Goal: Transaction & Acquisition: Subscribe to service/newsletter

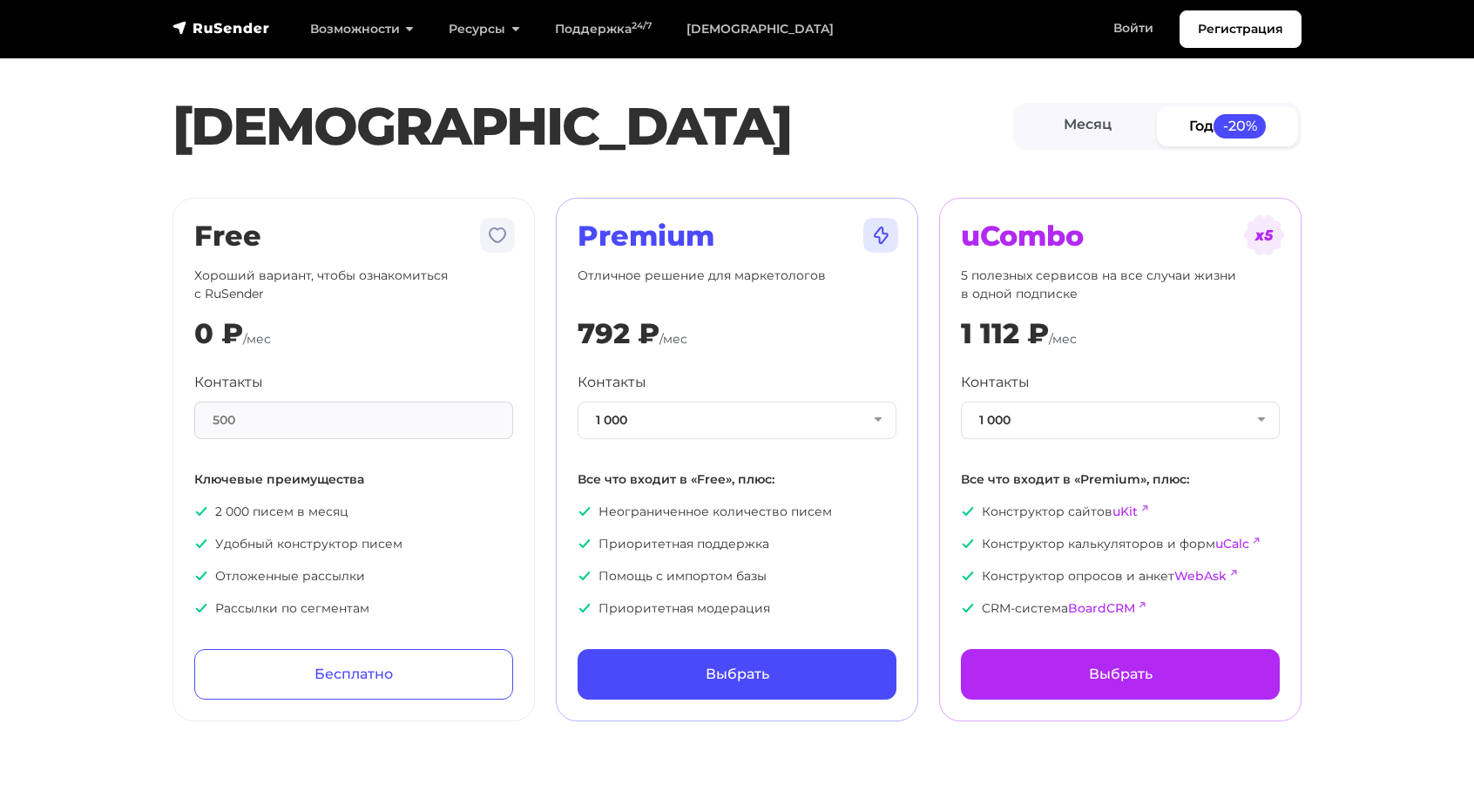
click at [355, 421] on div "500" at bounding box center [353, 420] width 318 height 38
drag, startPoint x: 259, startPoint y: 398, endPoint x: 179, endPoint y: 419, distance: 82.7
click at [179, 419] on div "Free Хороший вариант, чтобы ознакомиться с RuSender 0 ₽ /мес Контакты 500 Ключе…" at bounding box center [354, 459] width 363 height 523
click at [1075, 116] on link "Месяц" at bounding box center [1086, 125] width 141 height 39
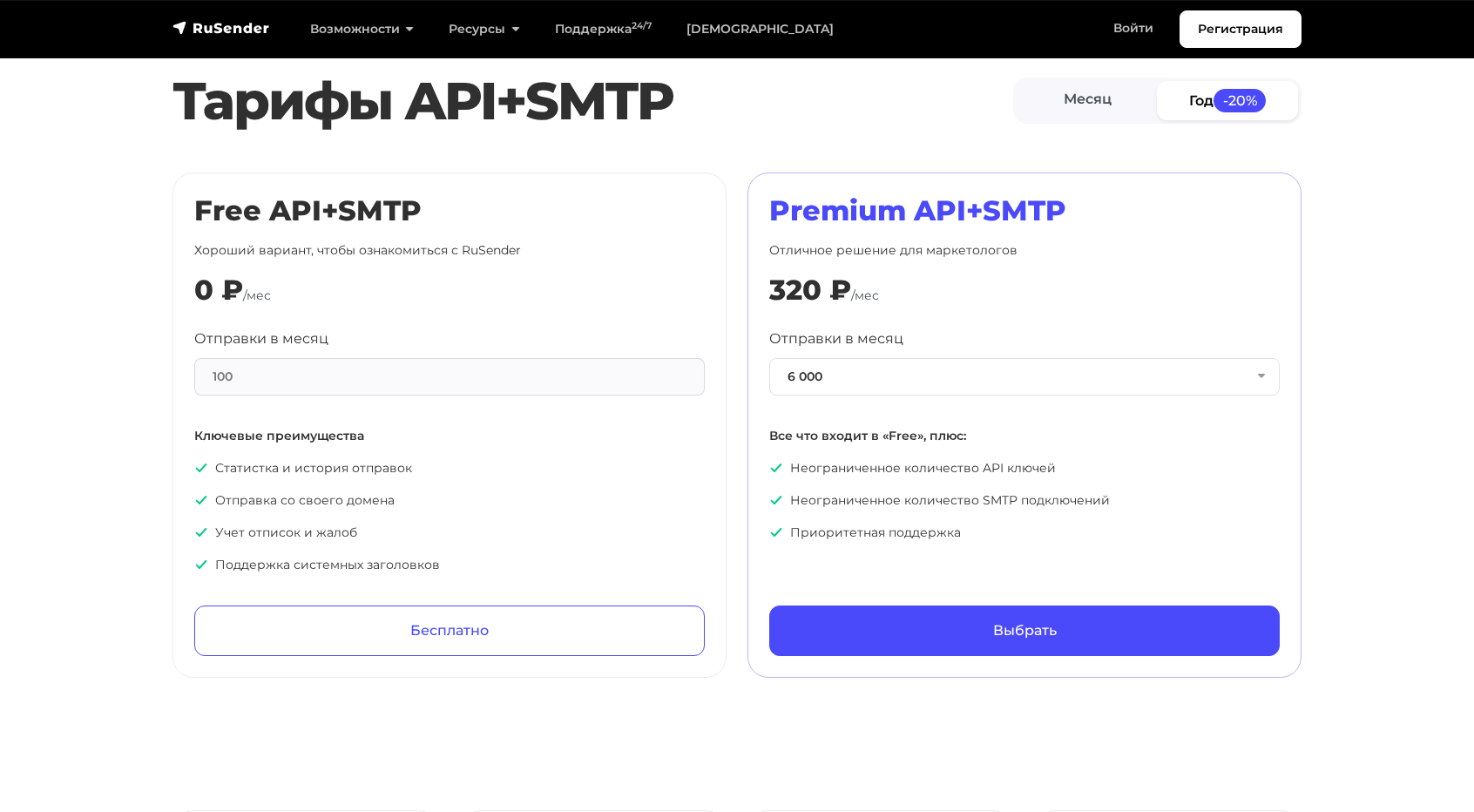
scroll to position [783, 0]
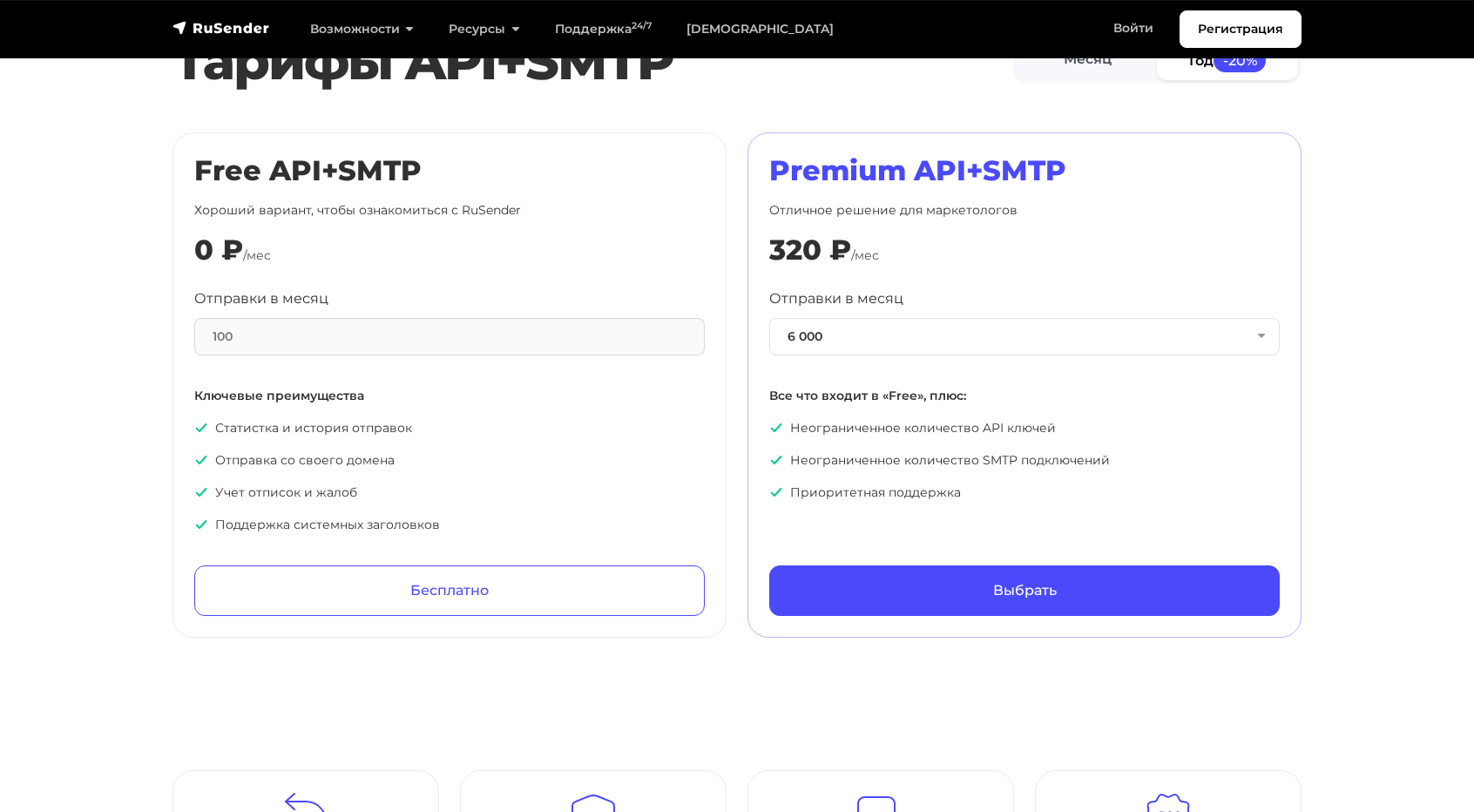
click at [286, 344] on div "100" at bounding box center [449, 336] width 510 height 38
drag, startPoint x: 259, startPoint y: 341, endPoint x: 168, endPoint y: 338, distance: 91.0
click at [178, 339] on div "Free API+SMTP Хороший вариант, чтобы ознакомиться с RuSender 0 ₽ /мес Отправки …" at bounding box center [449, 384] width 554 height 505
drag, startPoint x: 165, startPoint y: 337, endPoint x: 388, endPoint y: 335, distance: 223.0
click at [364, 335] on div "Free API+SMTP Хороший вариант, чтобы ознакомиться с RuSender 0 ₽ /мес Отправки …" at bounding box center [449, 384] width 575 height 505
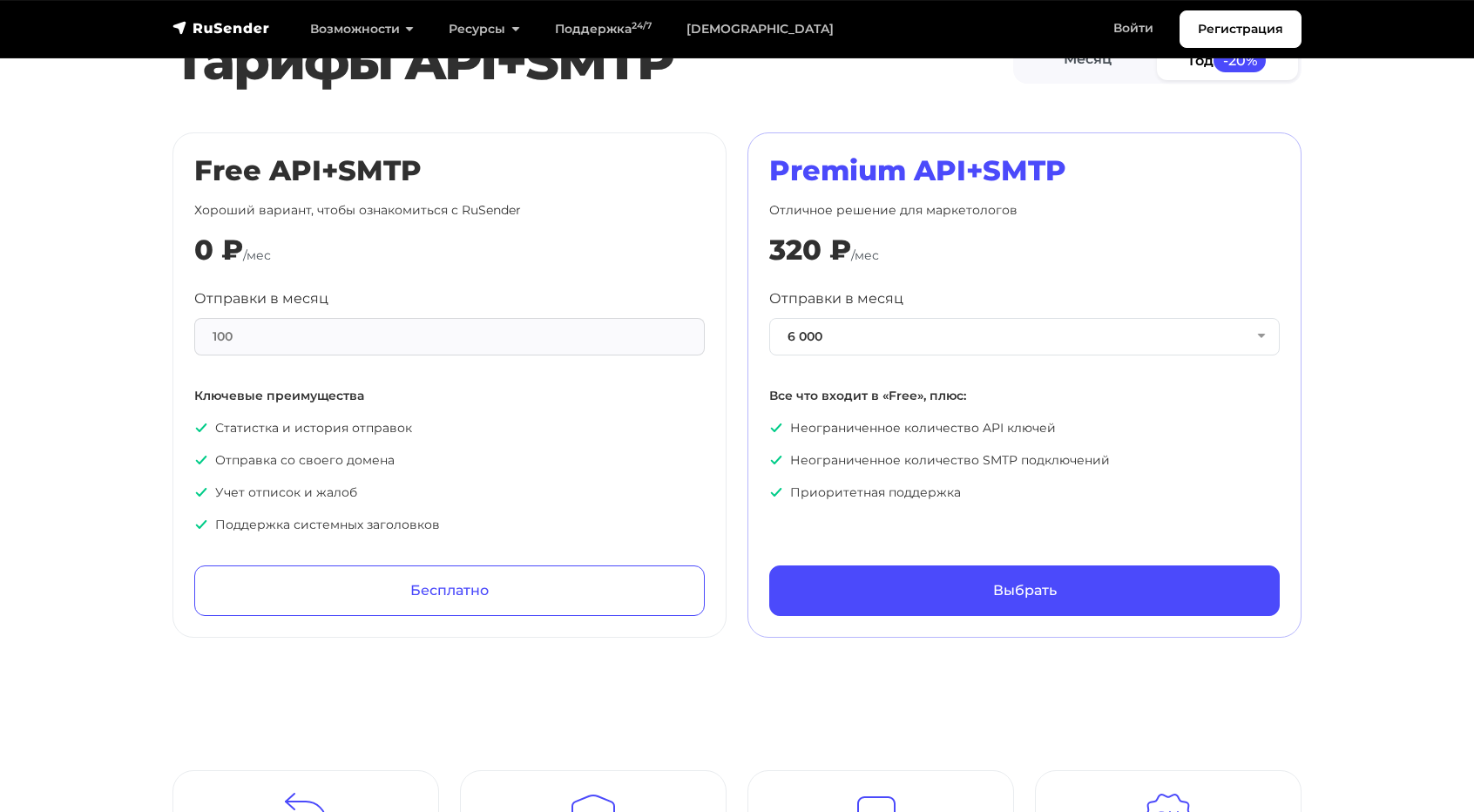
drag, startPoint x: 258, startPoint y: 341, endPoint x: 202, endPoint y: 341, distance: 56.0
click at [202, 341] on div "100" at bounding box center [449, 336] width 510 height 38
click at [847, 323] on button "6 000" at bounding box center [1024, 336] width 510 height 38
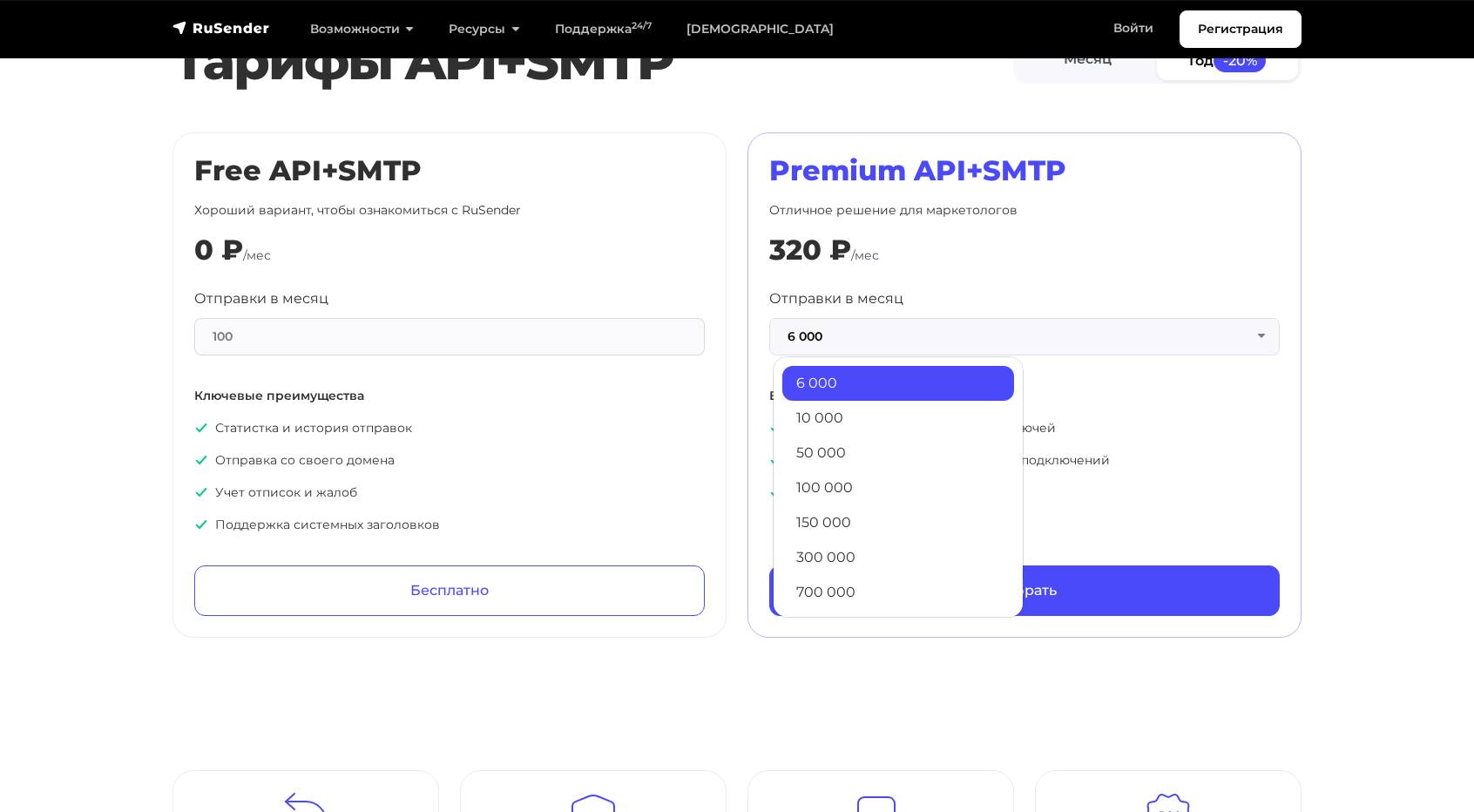
click at [832, 374] on link "6 000" at bounding box center [897, 383] width 232 height 35
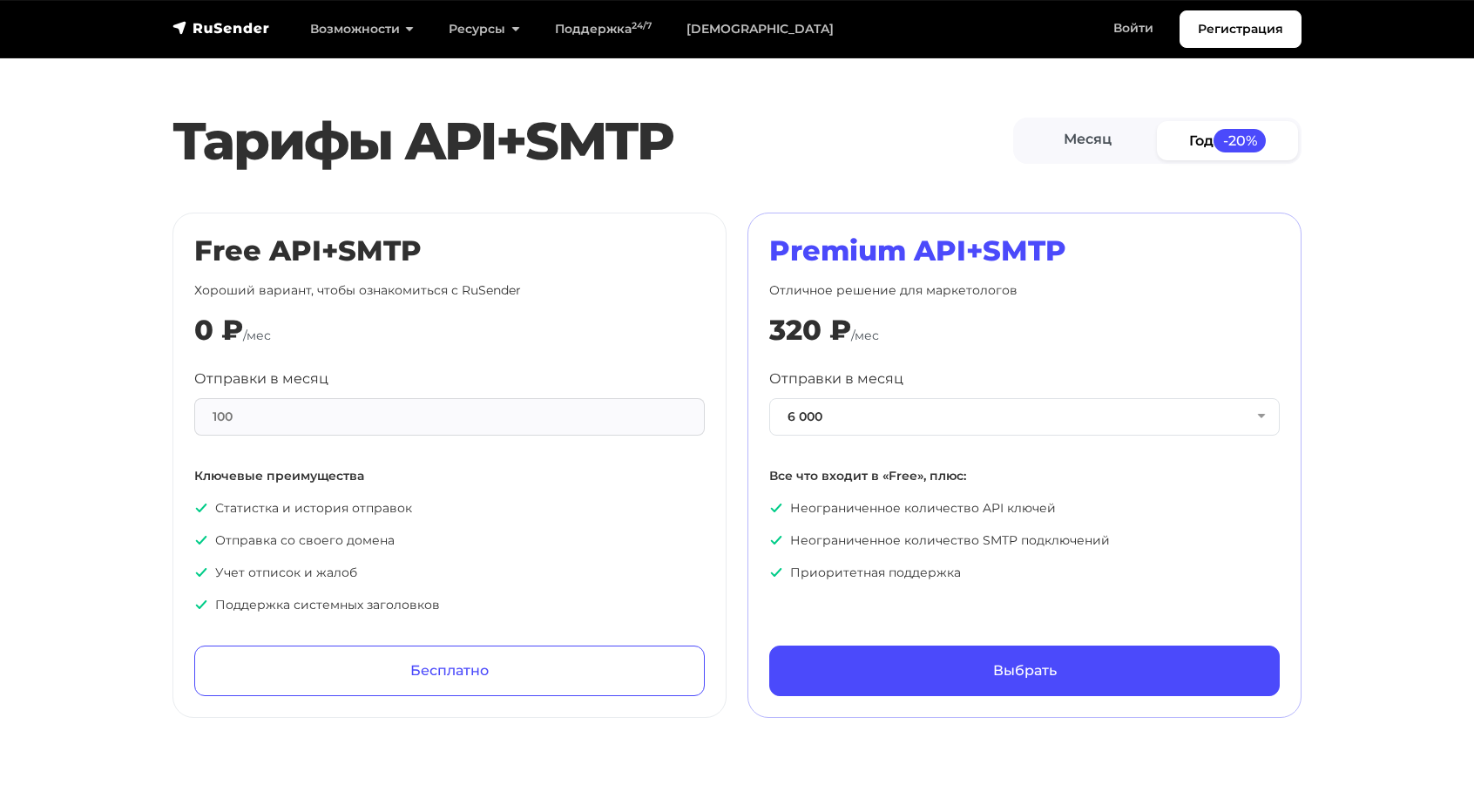
scroll to position [697, 0]
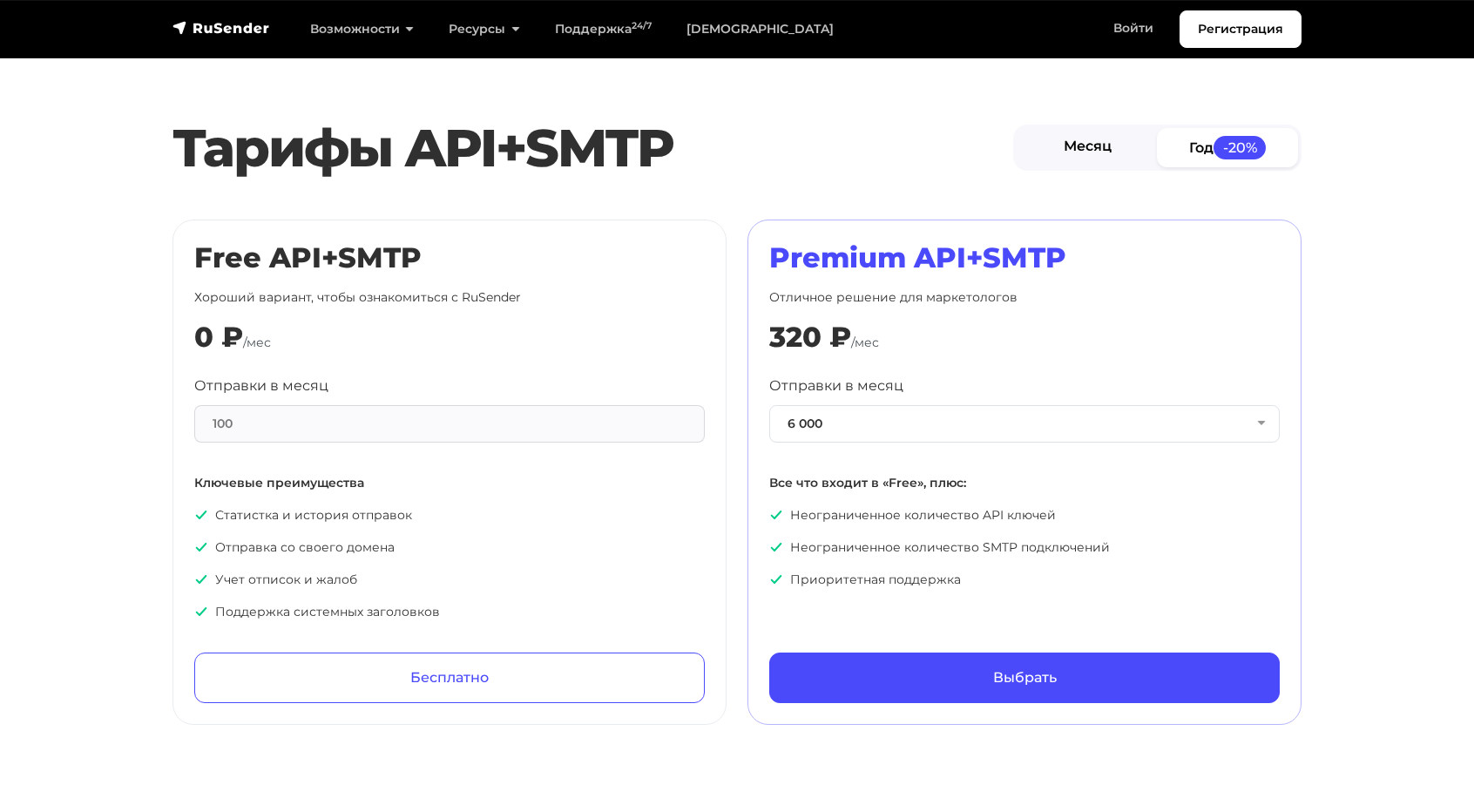
click at [1097, 140] on link "Месяц" at bounding box center [1086, 148] width 141 height 39
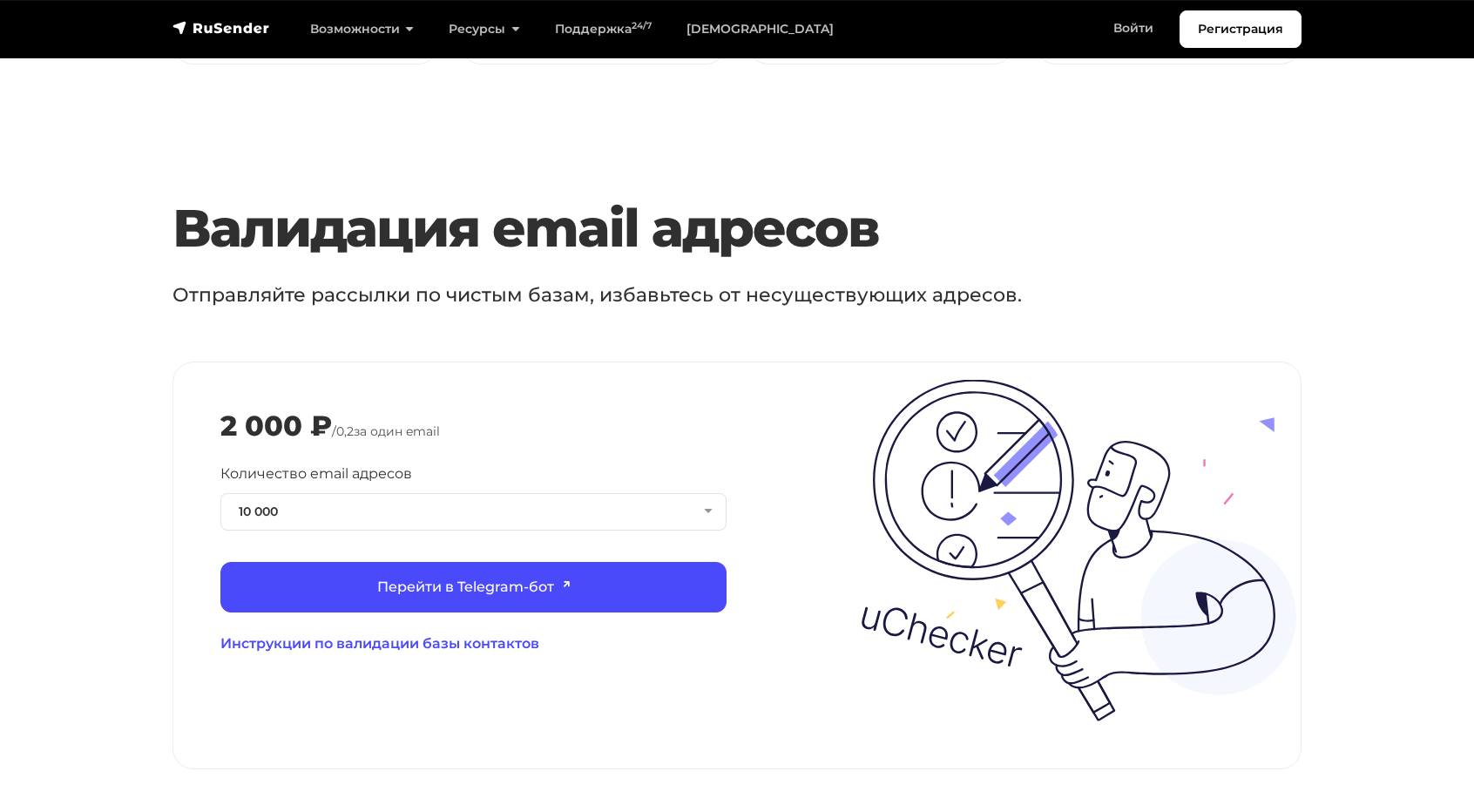
scroll to position [1742, 0]
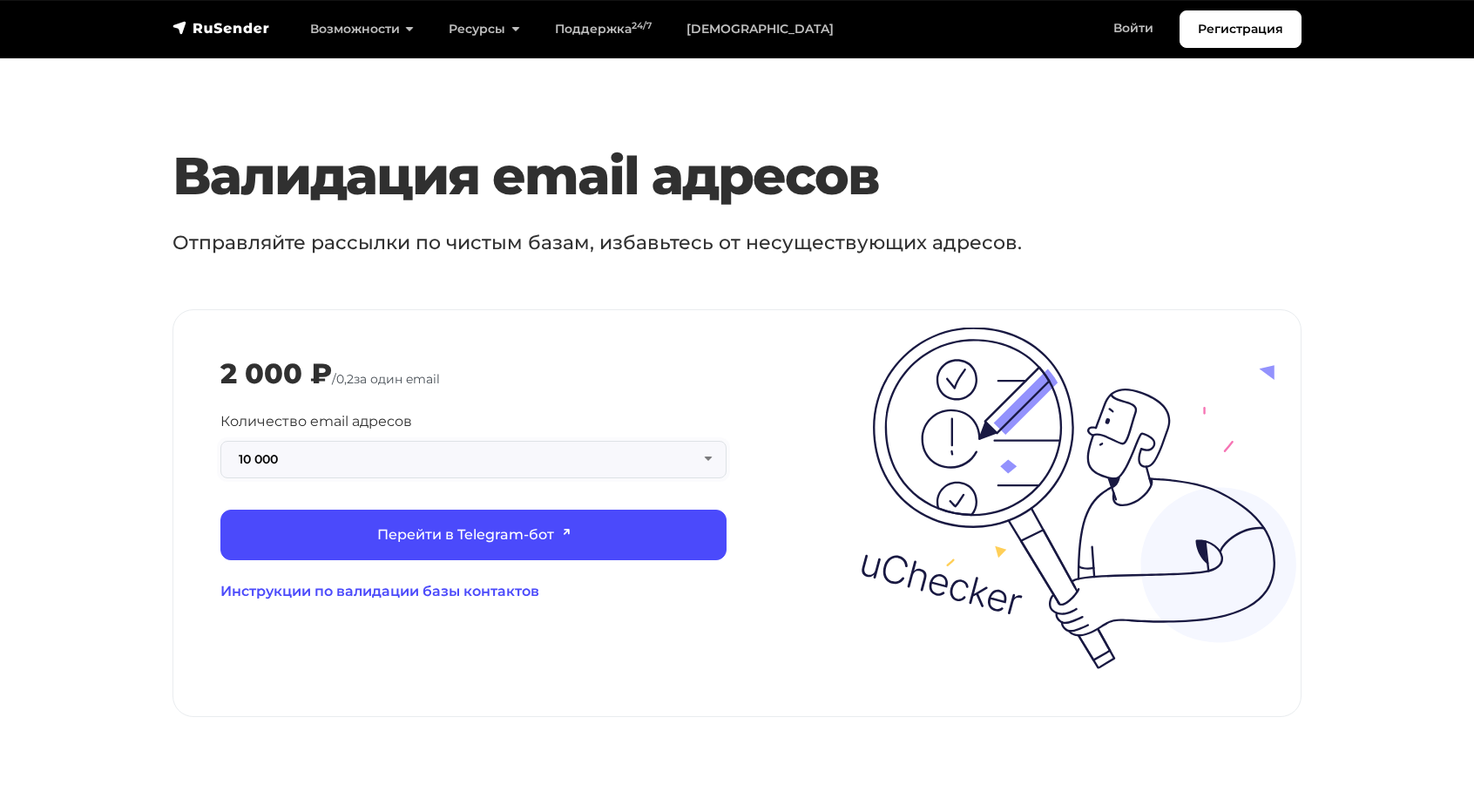
click at [409, 441] on button "10 000" at bounding box center [473, 460] width 506 height 38
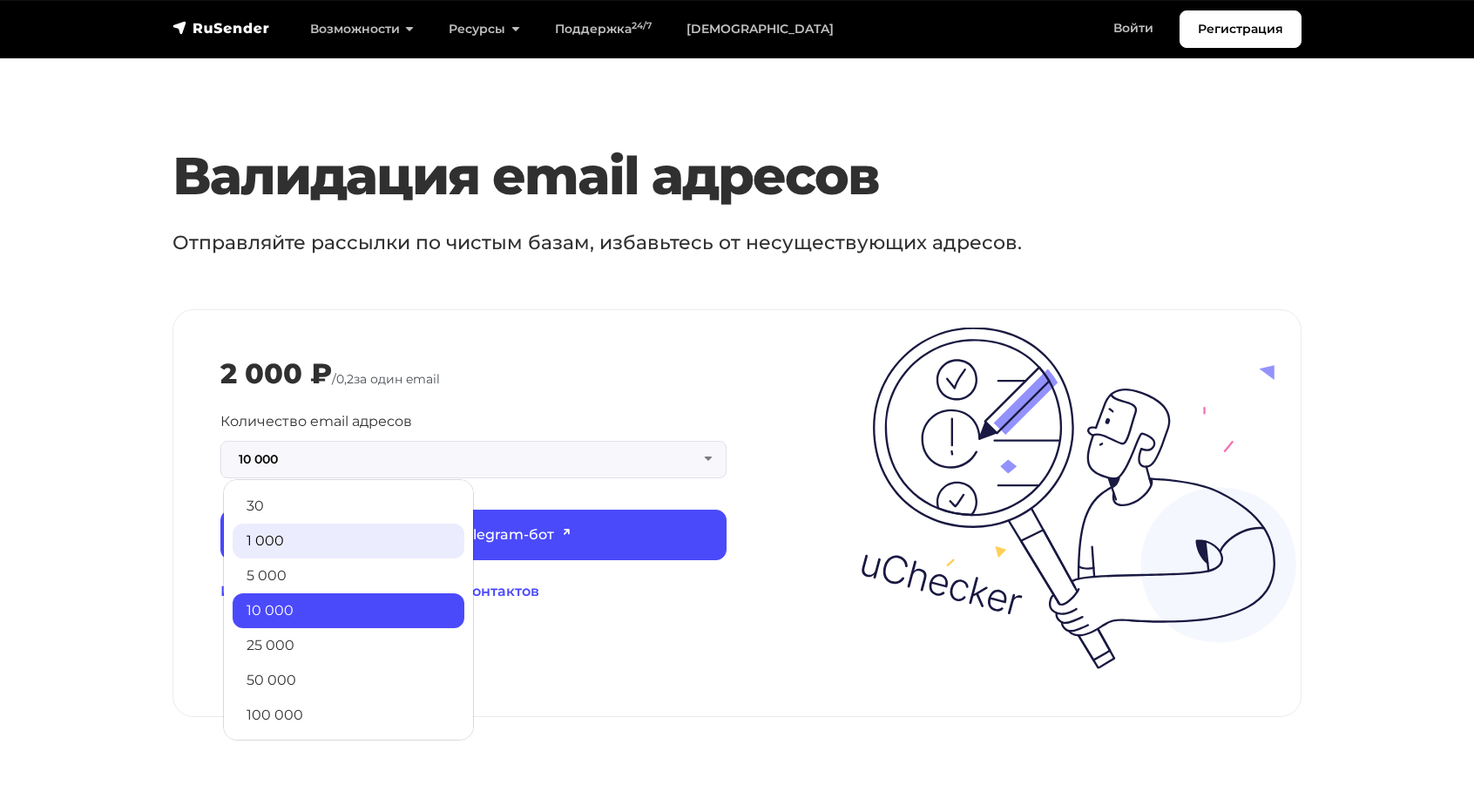
click at [365, 523] on link "1 000" at bounding box center [348, 541] width 232 height 35
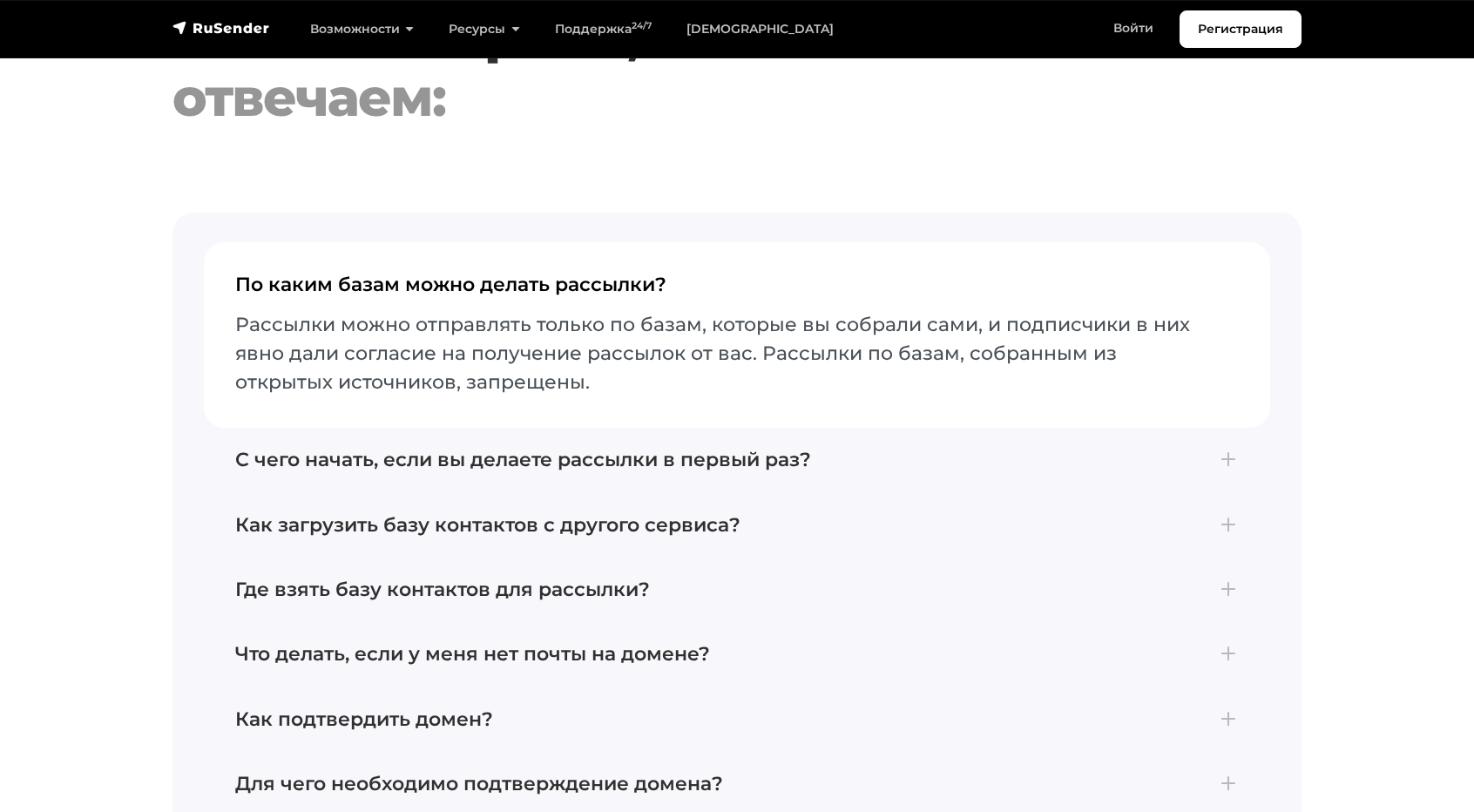
scroll to position [3744, 0]
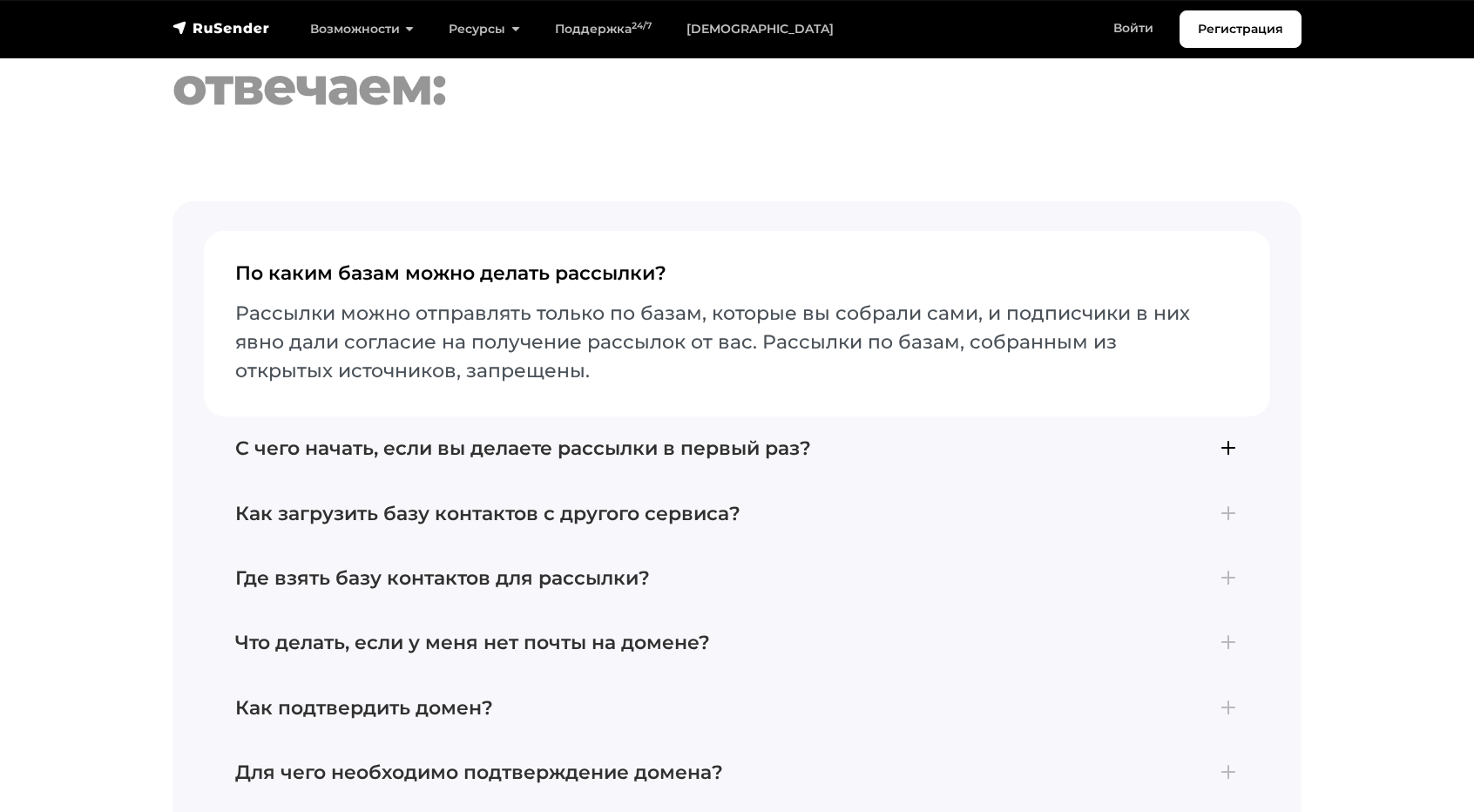
click at [803, 439] on button "С чего начать, если вы делаете рассылки в первый раз? Для отправки первой рассы…" at bounding box center [737, 448] width 1066 height 65
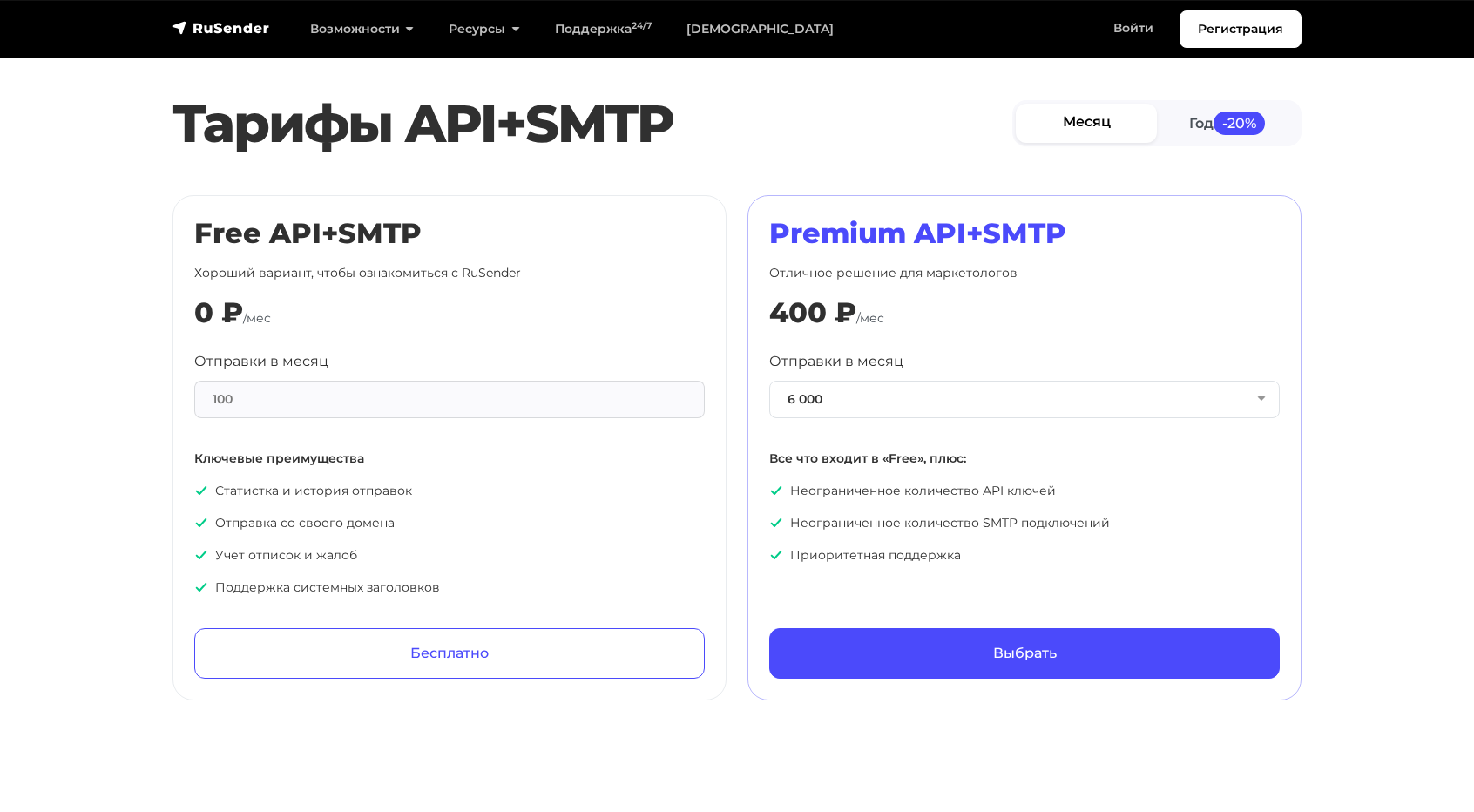
scroll to position [697, 0]
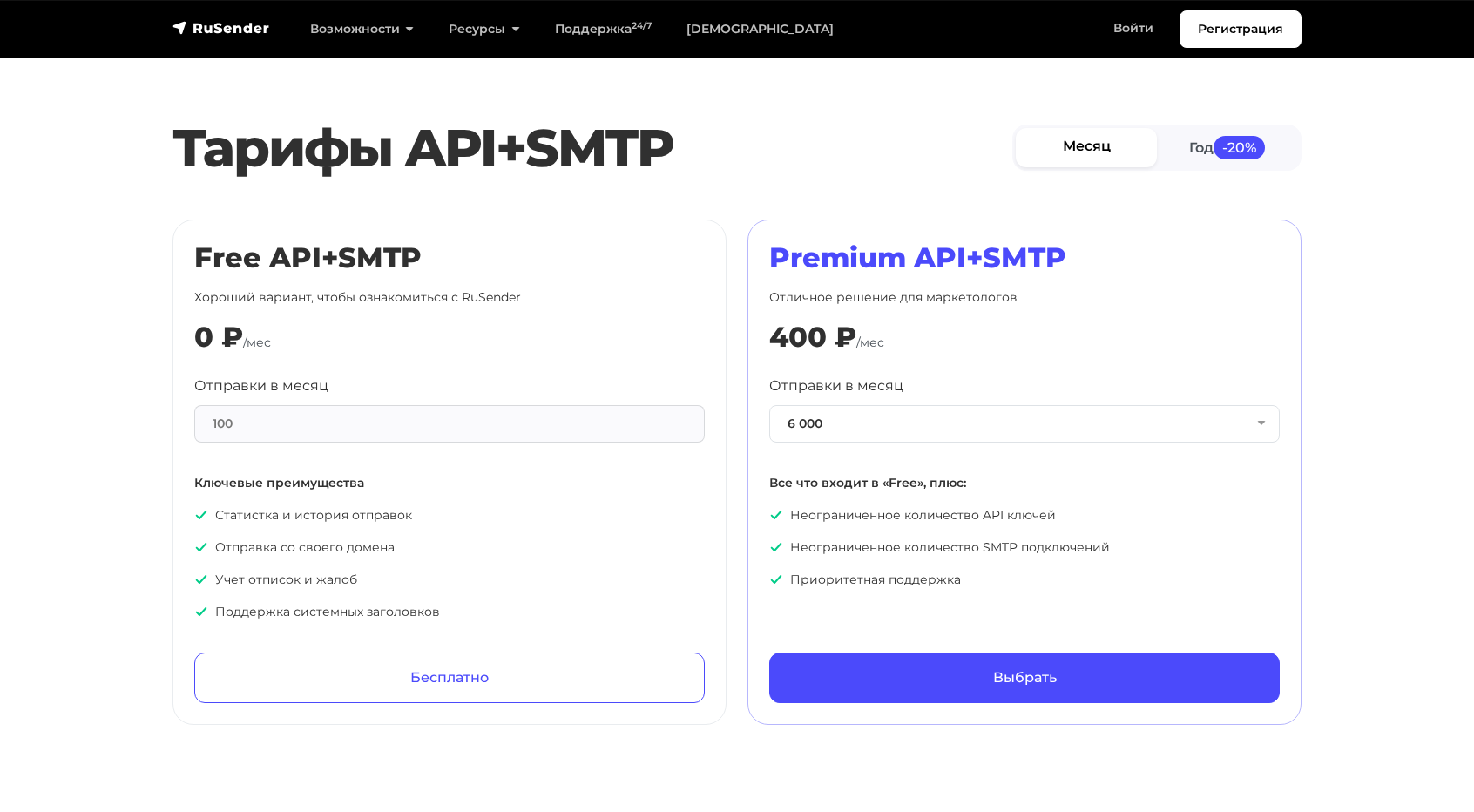
click at [287, 412] on div "100" at bounding box center [449, 424] width 510 height 38
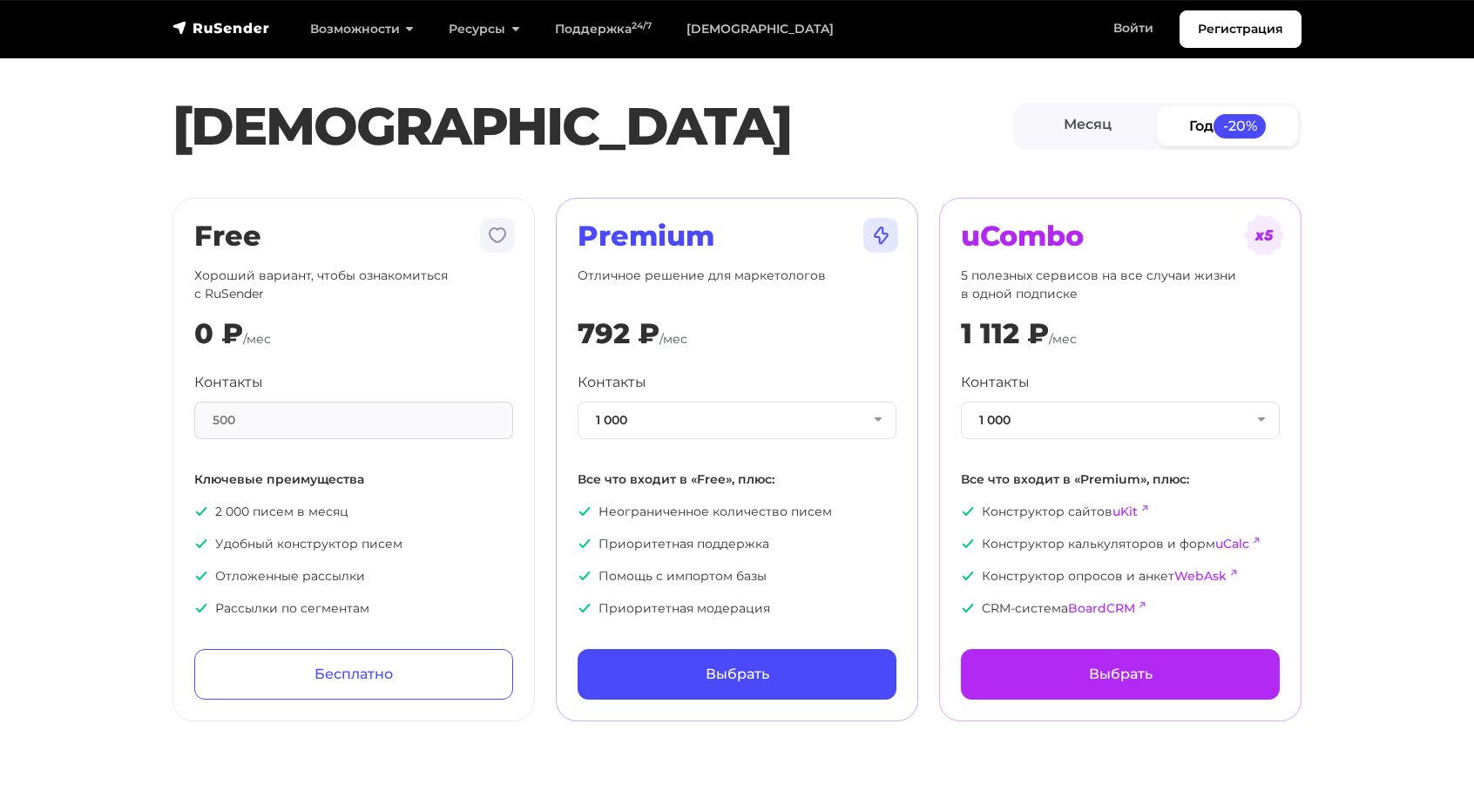
scroll to position [697, 0]
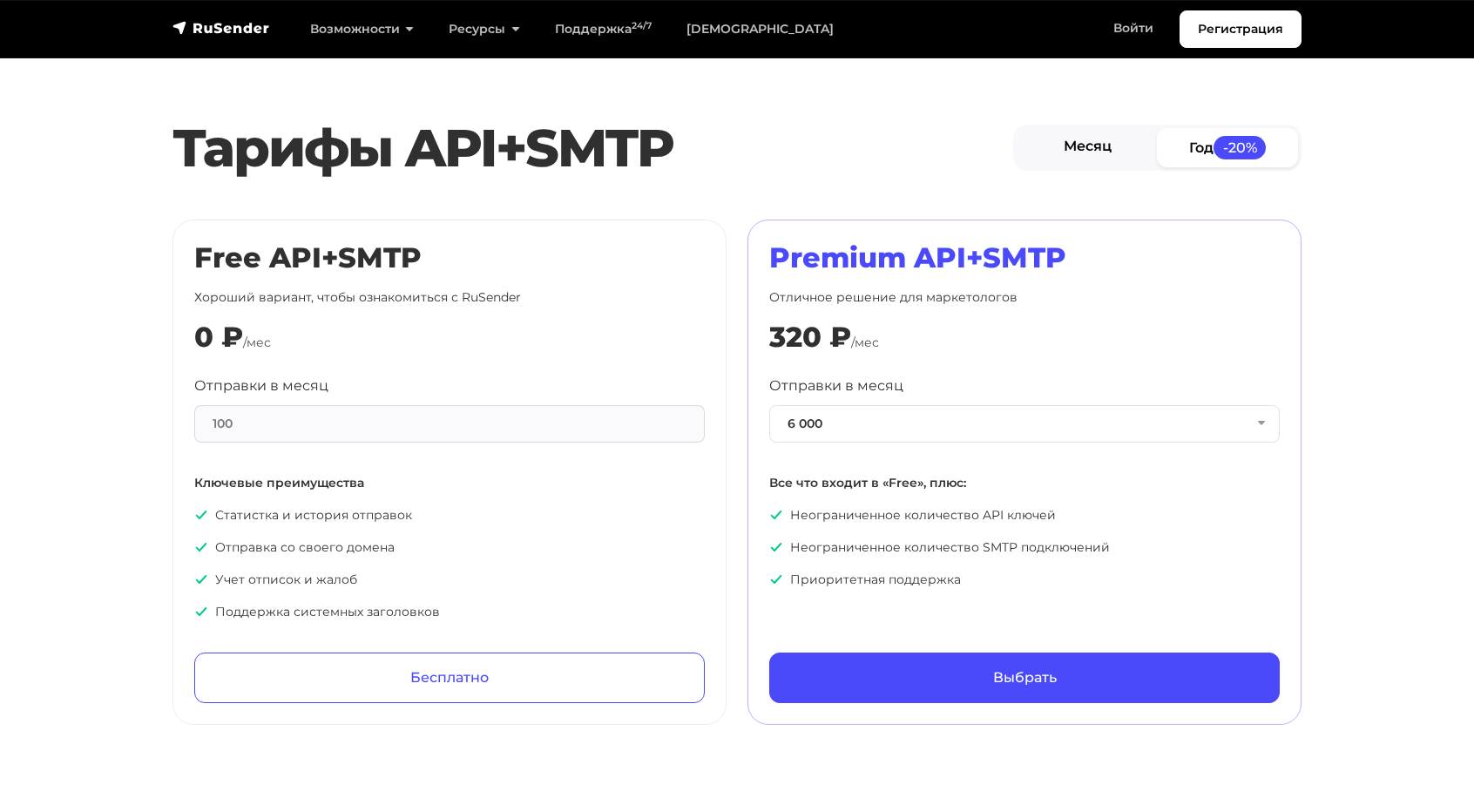
click at [1030, 135] on link "Месяц" at bounding box center [1086, 148] width 141 height 39
click at [920, 414] on button "6 000" at bounding box center [1024, 424] width 510 height 38
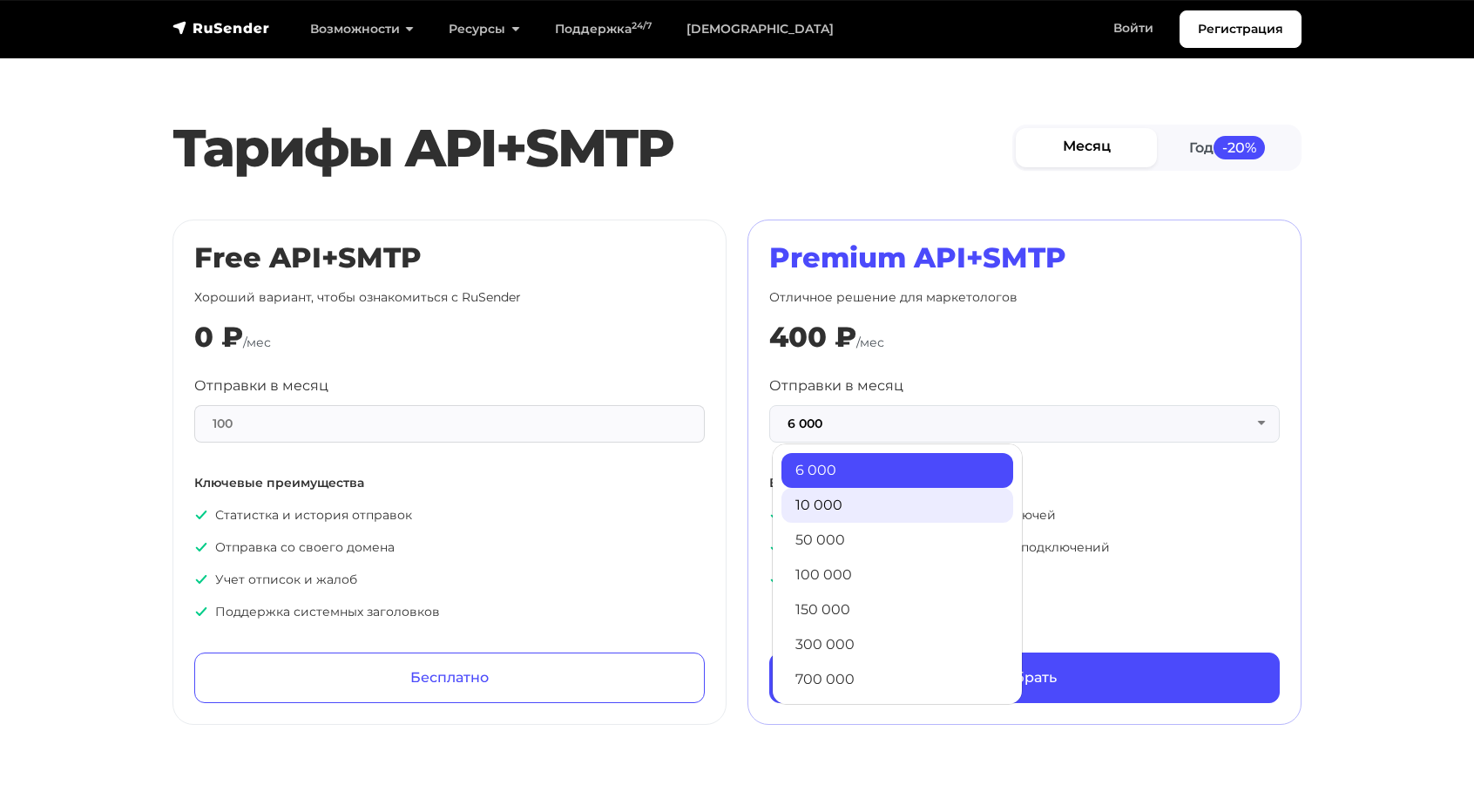
click at [875, 492] on link "10 000" at bounding box center [897, 506] width 232 height 35
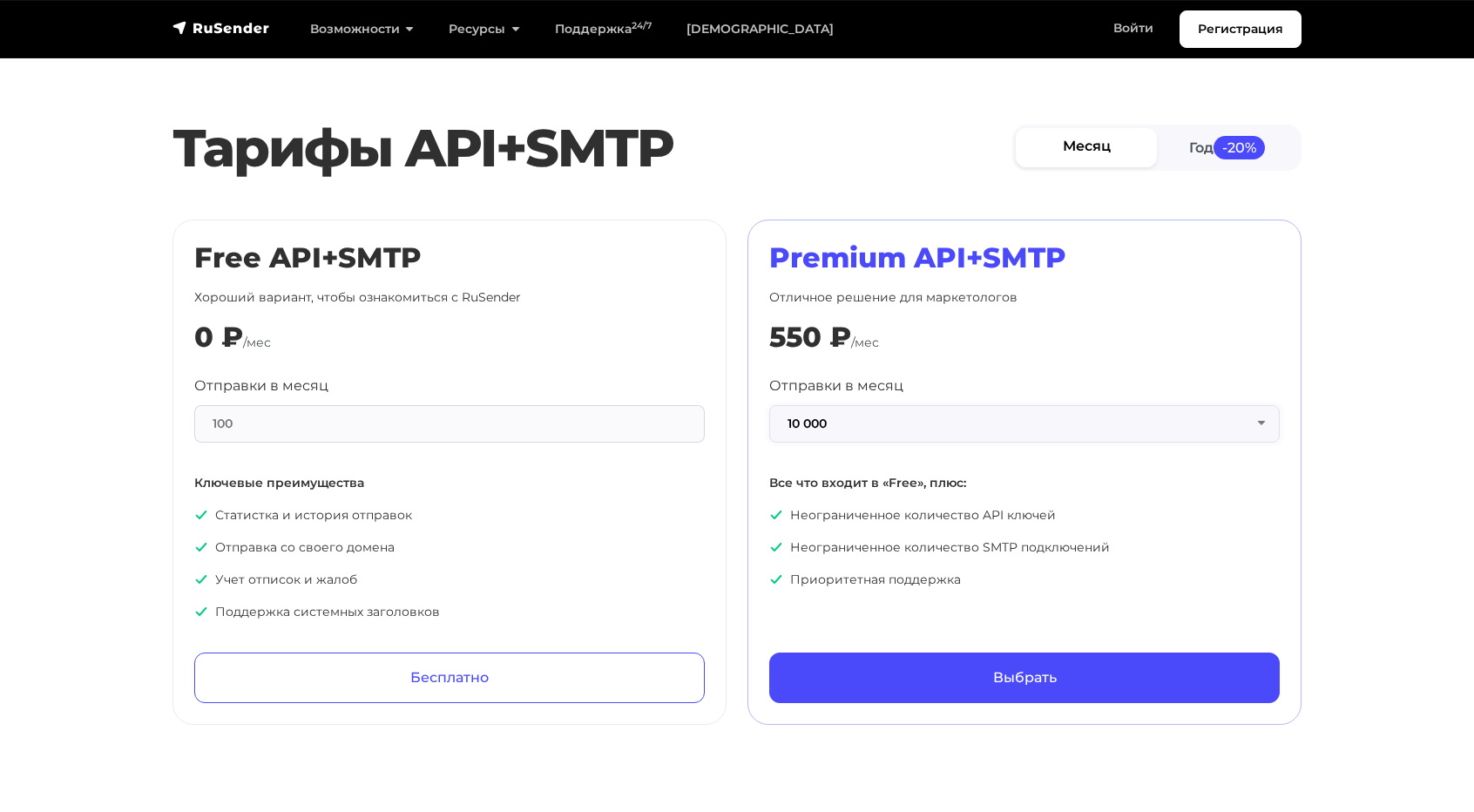
click at [893, 416] on button "10 000" at bounding box center [1024, 424] width 510 height 38
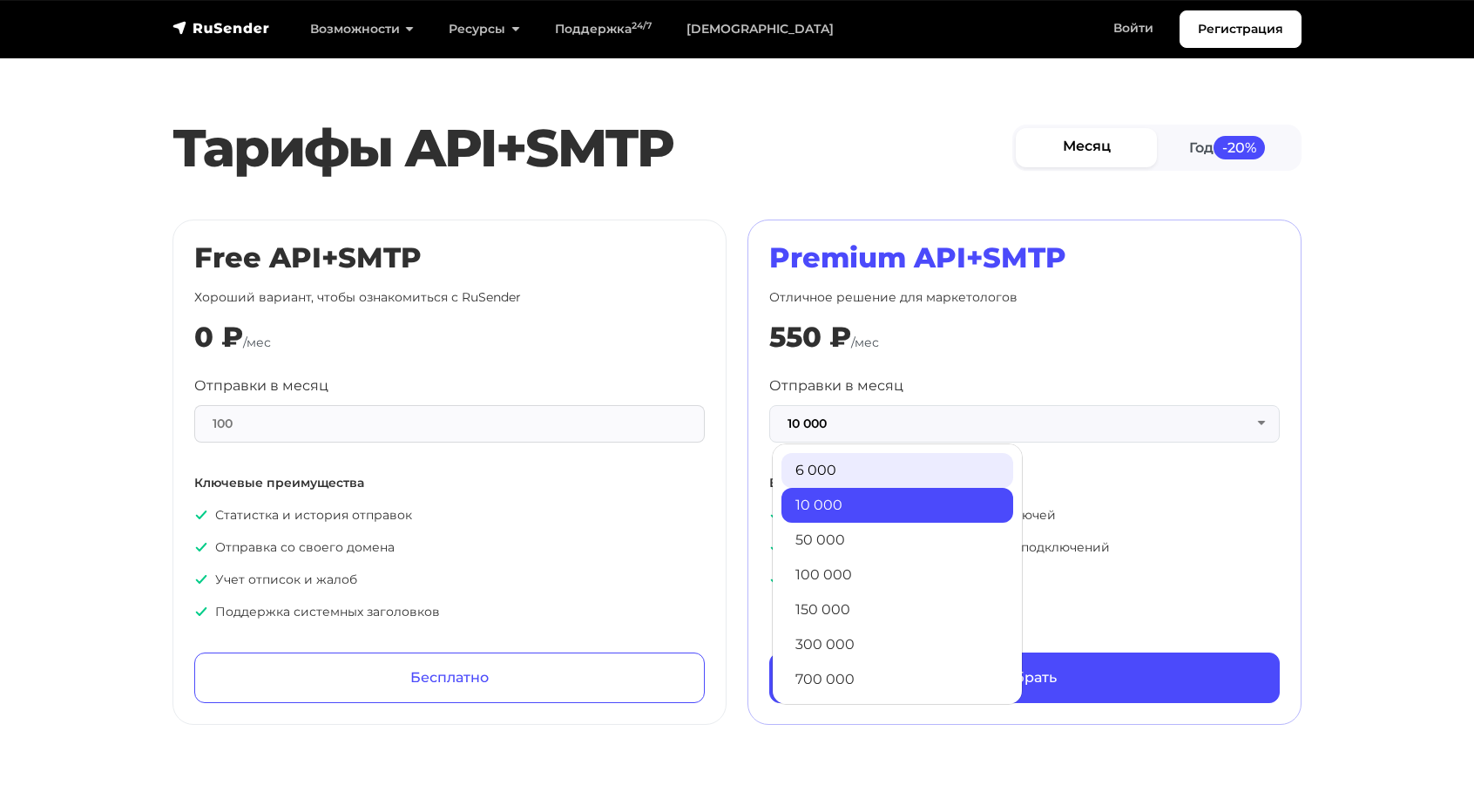
click at [871, 460] on link "6 000" at bounding box center [897, 471] width 232 height 35
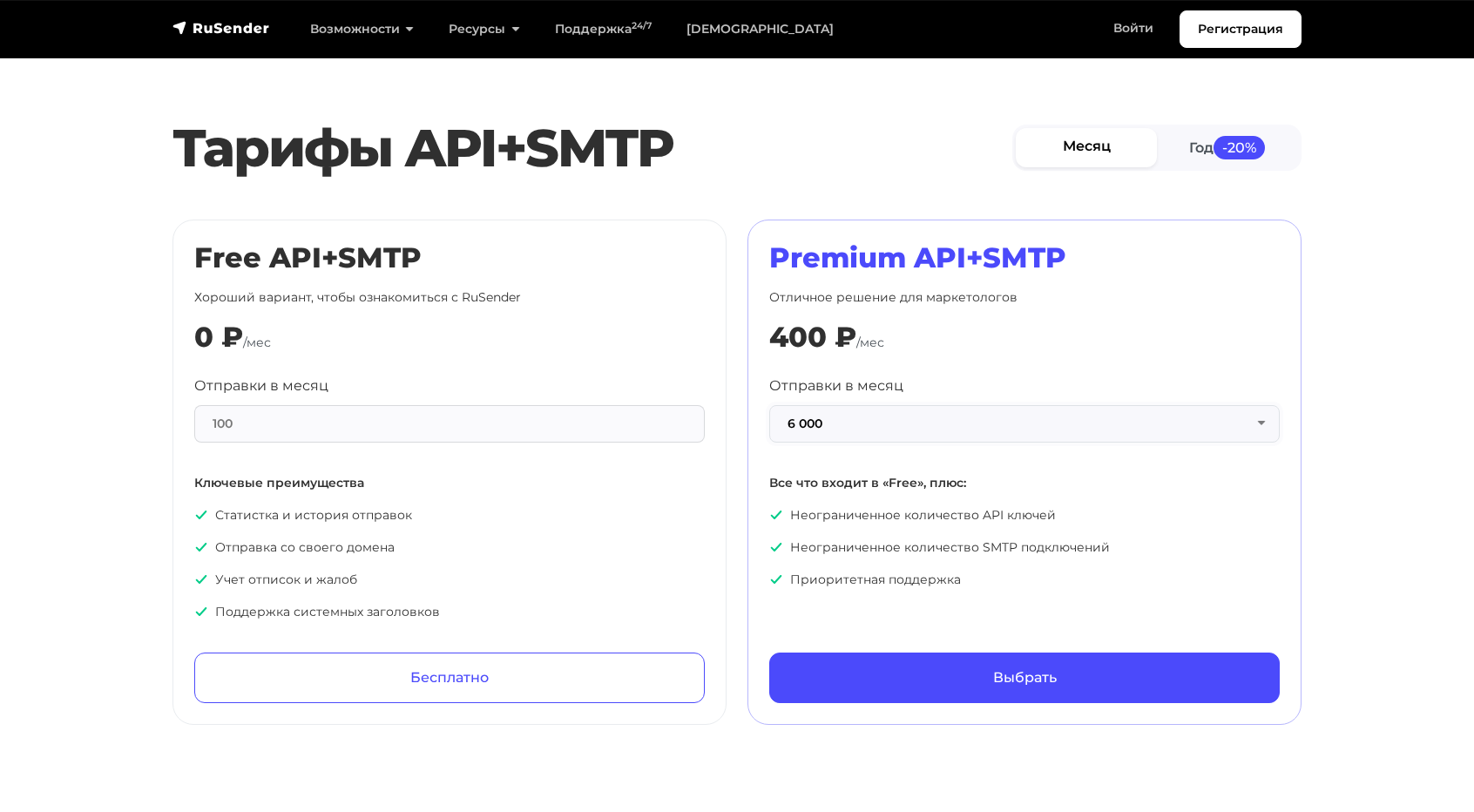
click at [876, 423] on button "6 000" at bounding box center [1024, 424] width 510 height 38
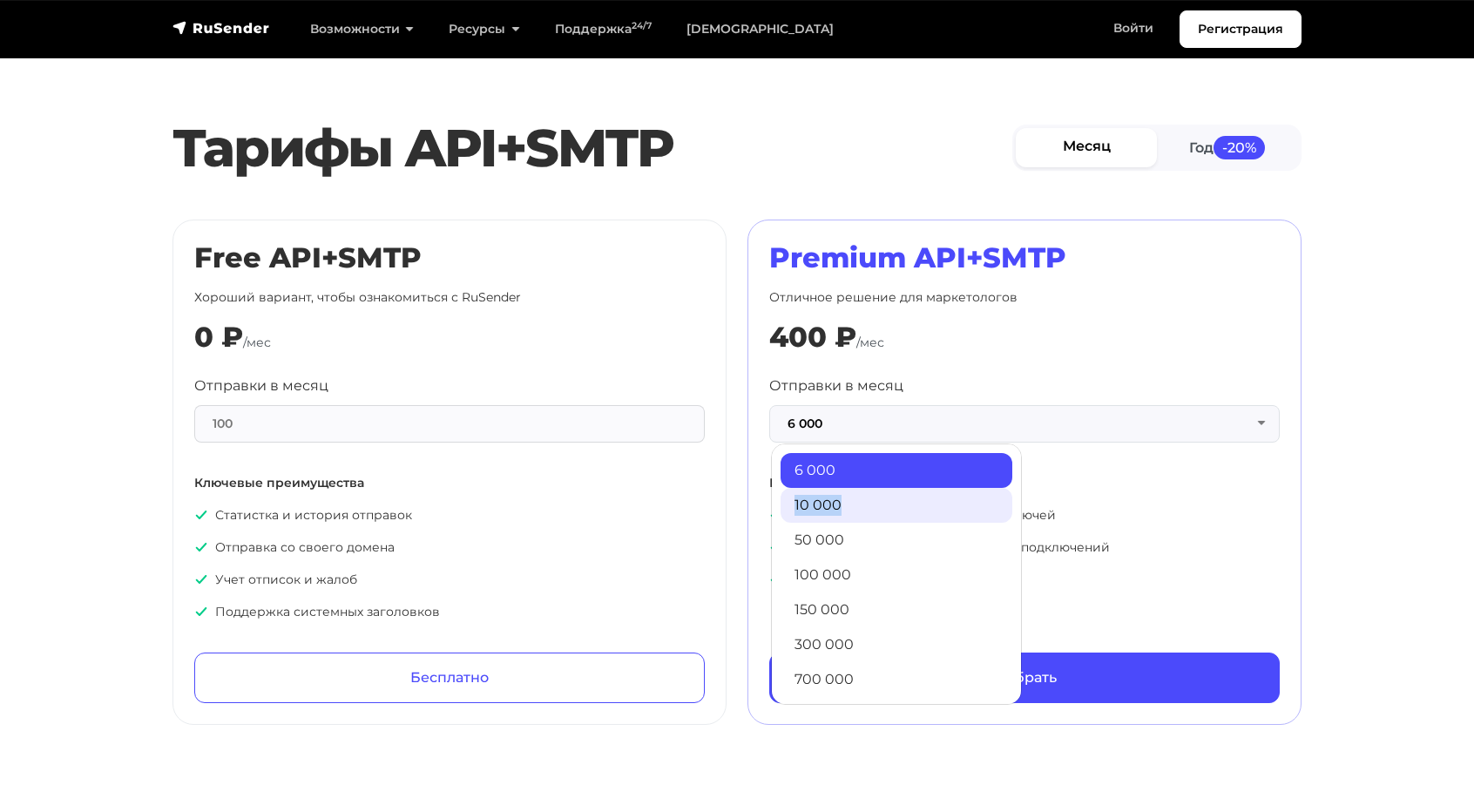
drag, startPoint x: 855, startPoint y: 484, endPoint x: 852, endPoint y: 495, distance: 11.4
click at [852, 495] on ul "6 000 10 000 50 000 100 000 150 000 300 000 700 000 1 500 000 3 000 000 5 000 0…" at bounding box center [896, 573] width 251 height 261
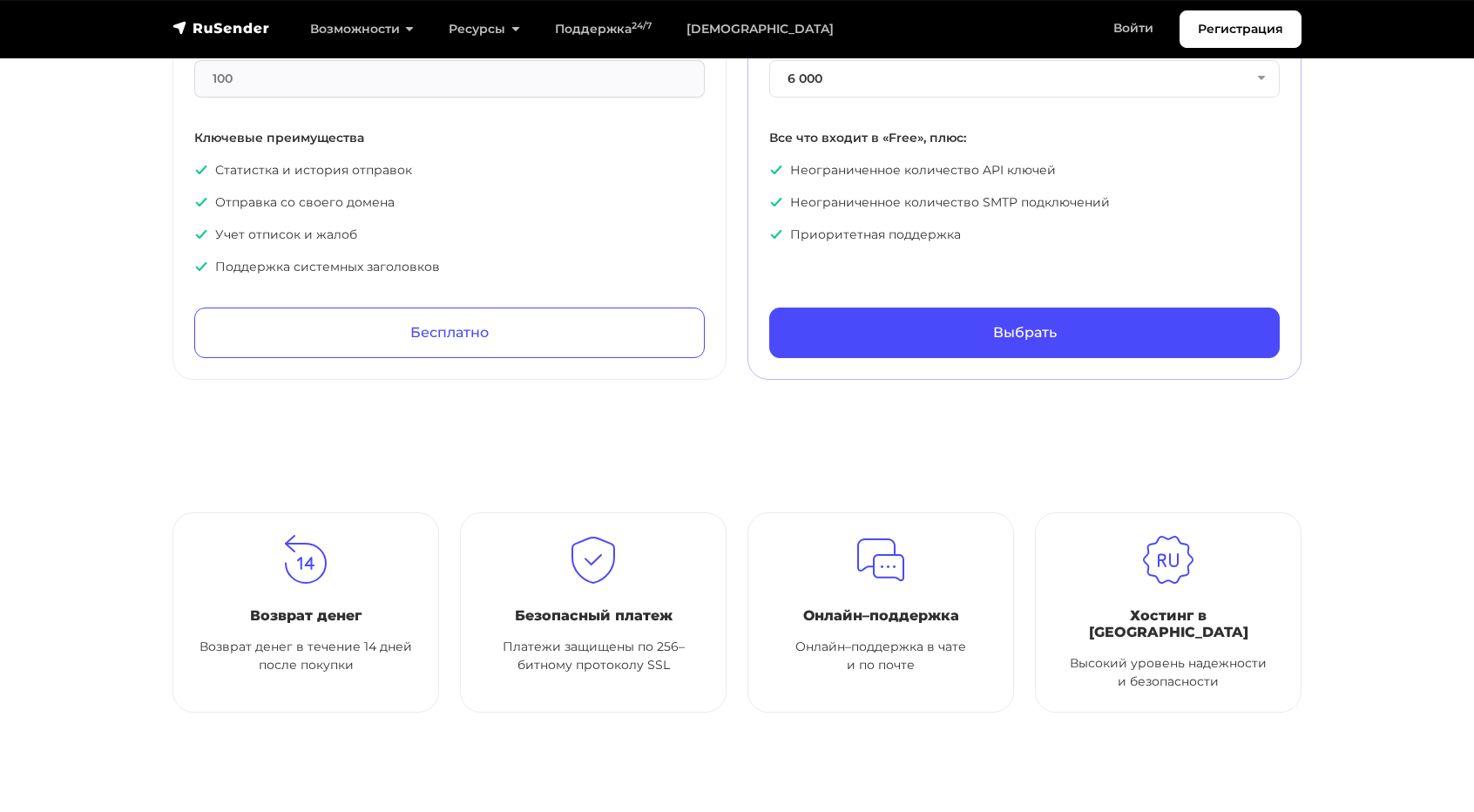
scroll to position [1045, 0]
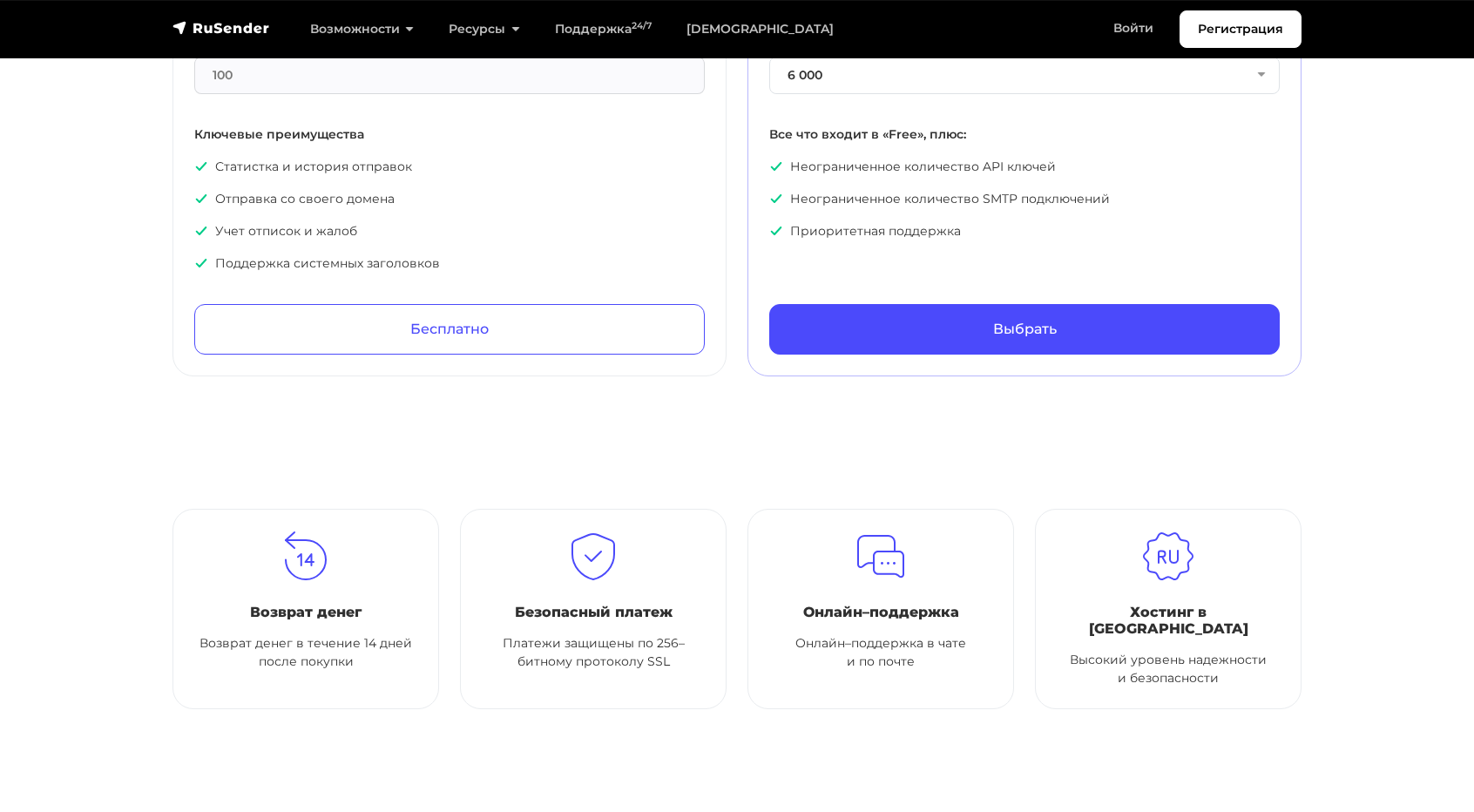
click at [913, 297] on div "Premium API+SMTP Отличное решение для маркетологов 400 ₽ /мес Отправки в месяц …" at bounding box center [1024, 124] width 510 height 461
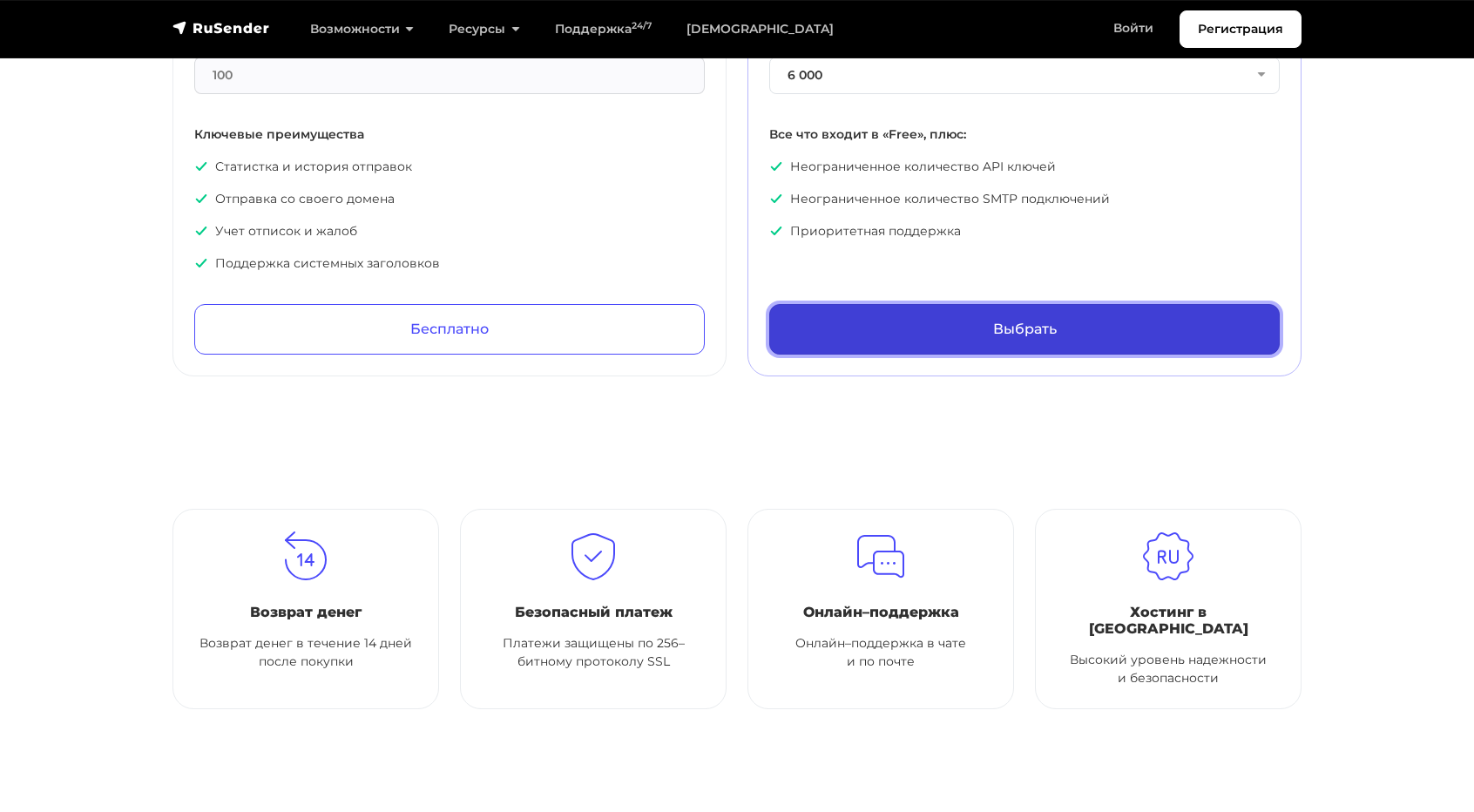
click at [920, 308] on link "Выбрать" at bounding box center [1024, 328] width 510 height 51
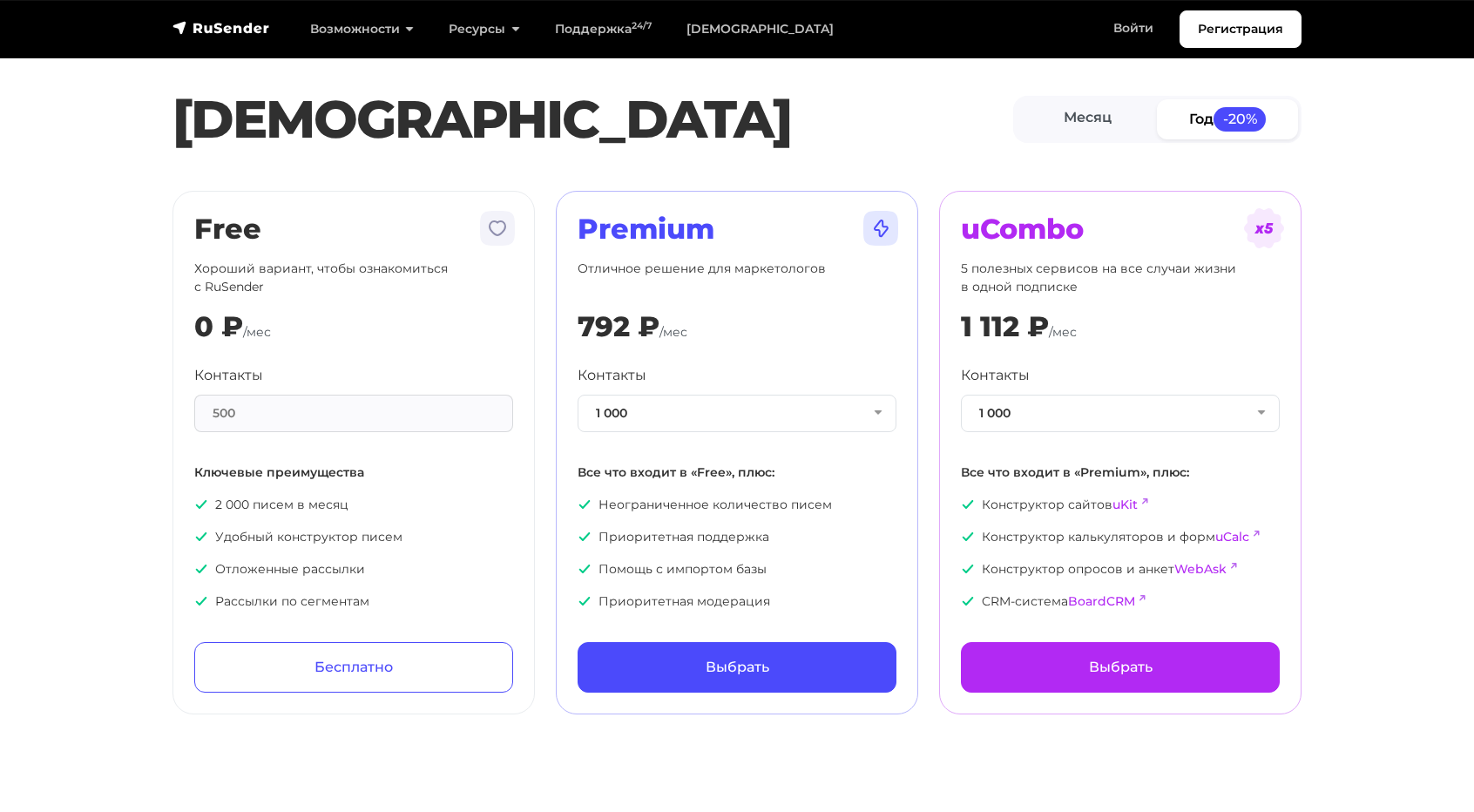
scroll to position [0, 0]
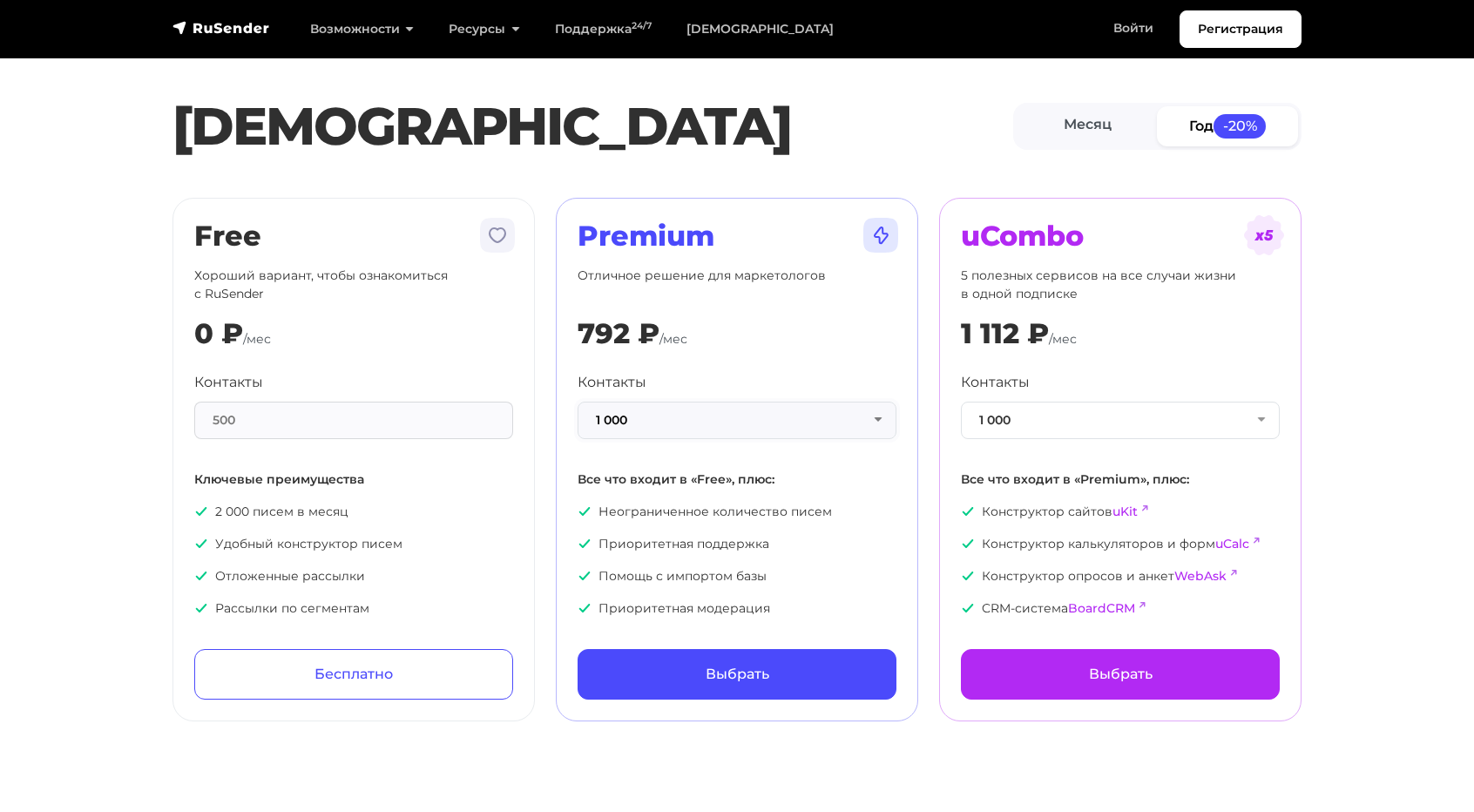
click at [736, 427] on button "1 000" at bounding box center [737, 420] width 318 height 38
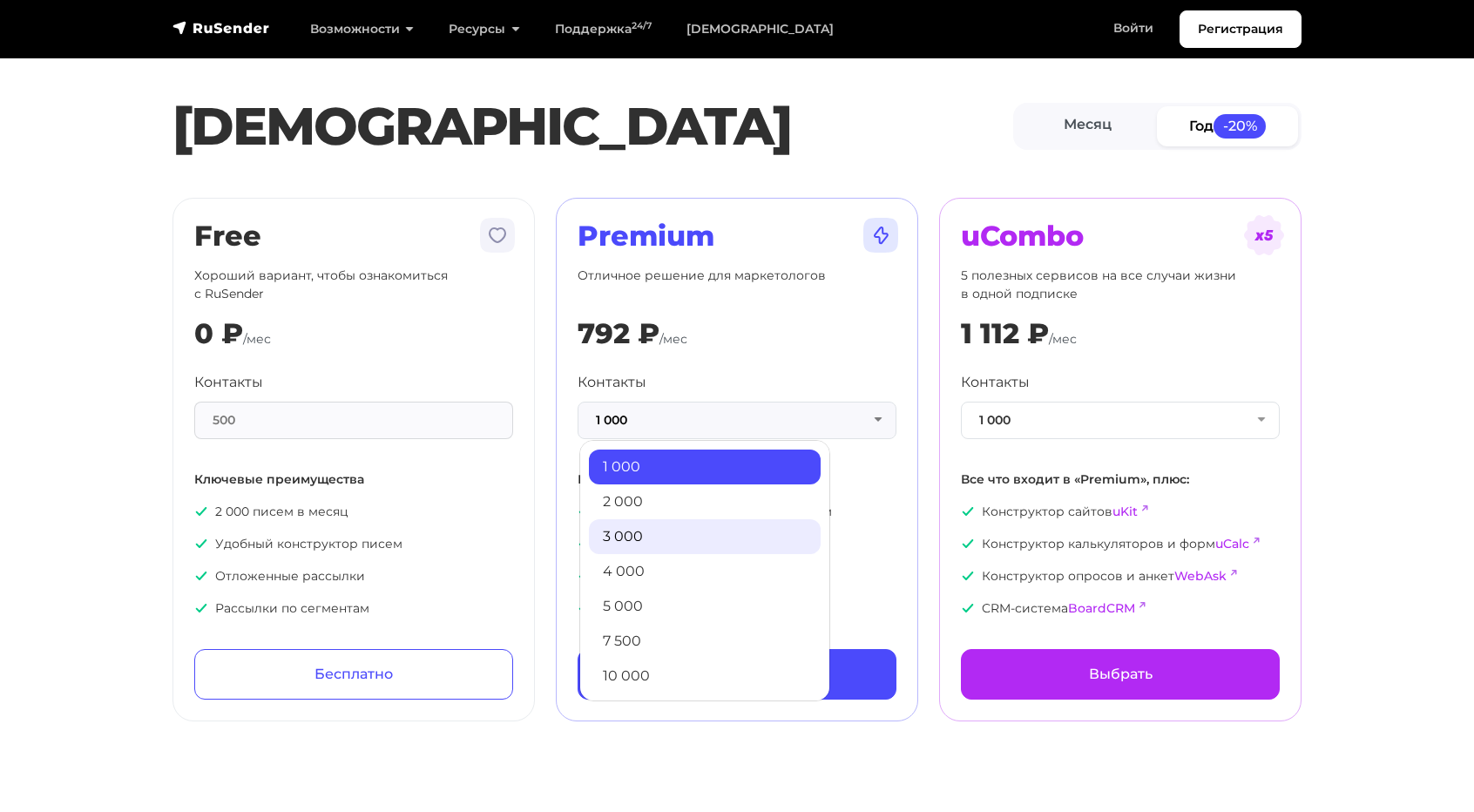
click at [683, 532] on link "3 000" at bounding box center [704, 536] width 232 height 35
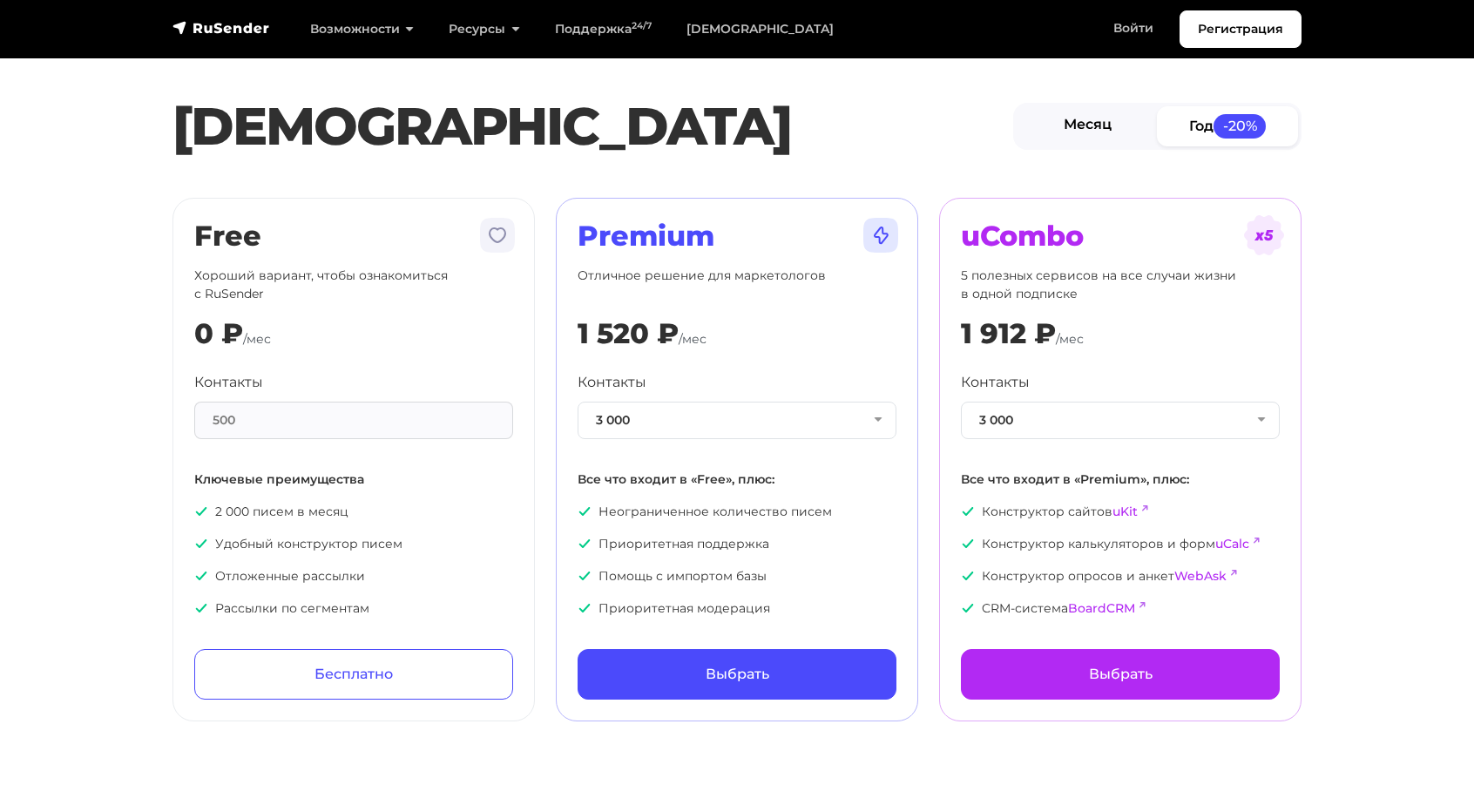
click at [1126, 112] on link "Месяц" at bounding box center [1086, 125] width 141 height 39
